Goal: Transaction & Acquisition: Subscribe to service/newsletter

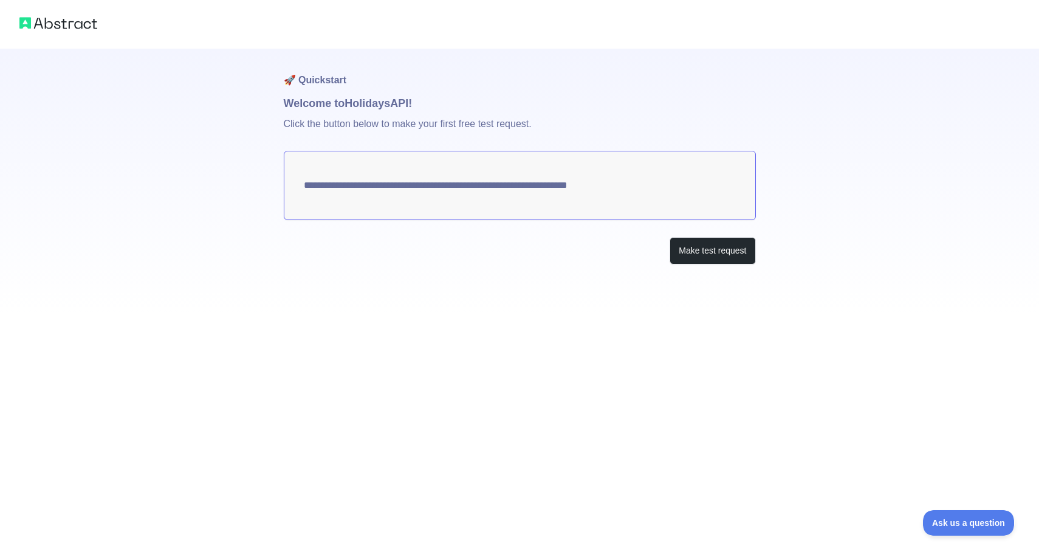
click at [319, 177] on textarea "**********" at bounding box center [520, 185] width 472 height 69
click at [687, 253] on button "Make test request" at bounding box center [713, 250] width 86 height 27
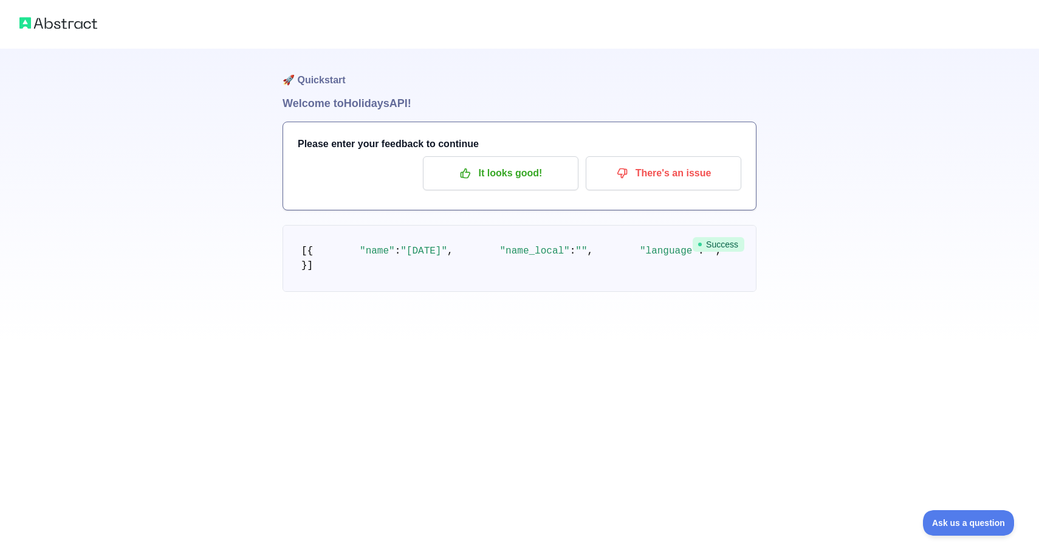
click at [718, 250] on span "Success" at bounding box center [719, 244] width 52 height 15
click at [385, 98] on h1 "Welcome to Holidays API!" at bounding box center [520, 103] width 474 height 17
click at [461, 175] on icon "button" at bounding box center [465, 173] width 9 height 9
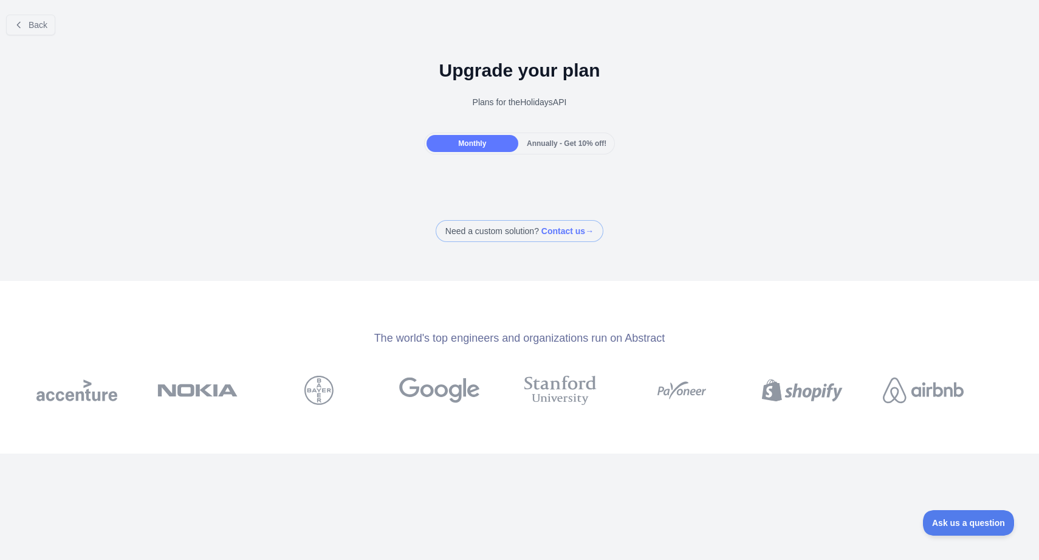
click at [544, 143] on span "Annually - Get 10% off!" at bounding box center [567, 143] width 80 height 9
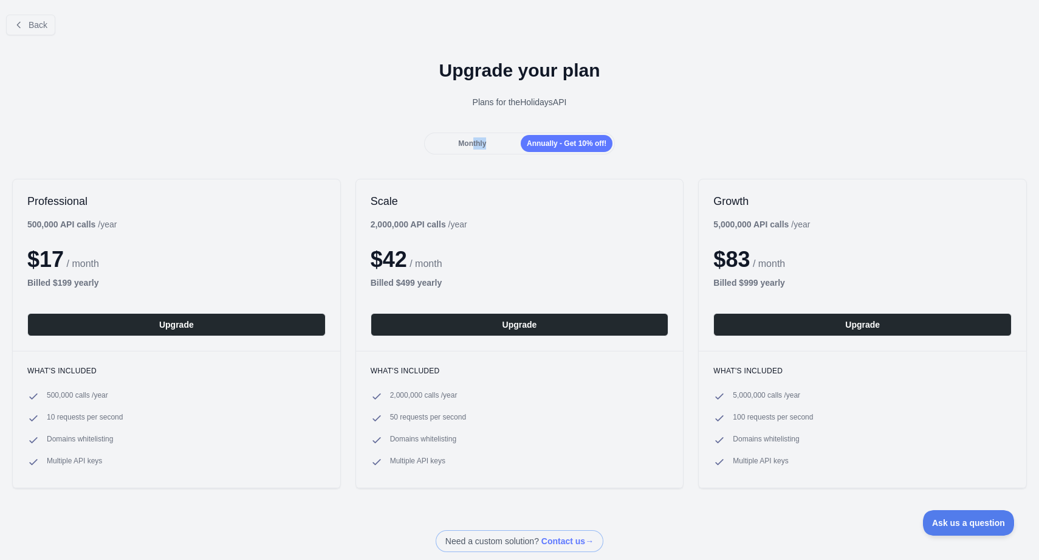
click at [465, 150] on div "Monthly" at bounding box center [473, 143] width 92 height 17
